Goal: Register for event/course

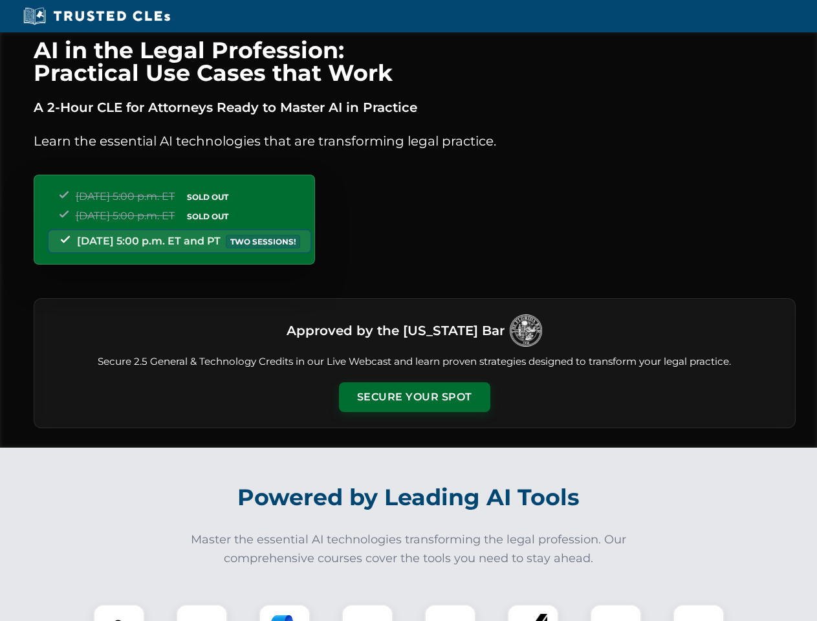
click at [414, 397] on button "Secure Your Spot" at bounding box center [414, 397] width 151 height 30
click at [119, 612] on img at bounding box center [119, 630] width 38 height 38
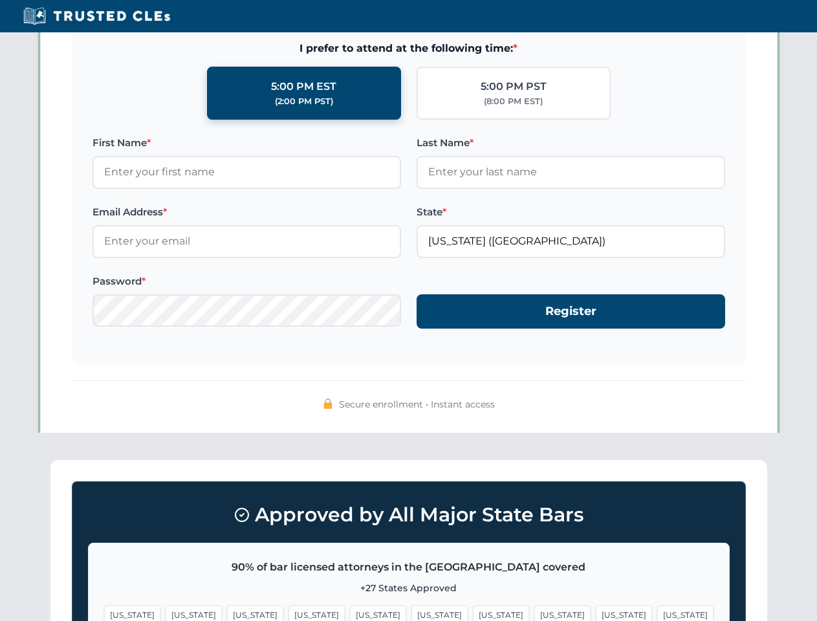
click at [473, 612] on span "[US_STATE]" at bounding box center [501, 614] width 56 height 19
click at [596, 612] on span "[US_STATE]" at bounding box center [624, 614] width 56 height 19
